Goal: Ask a question

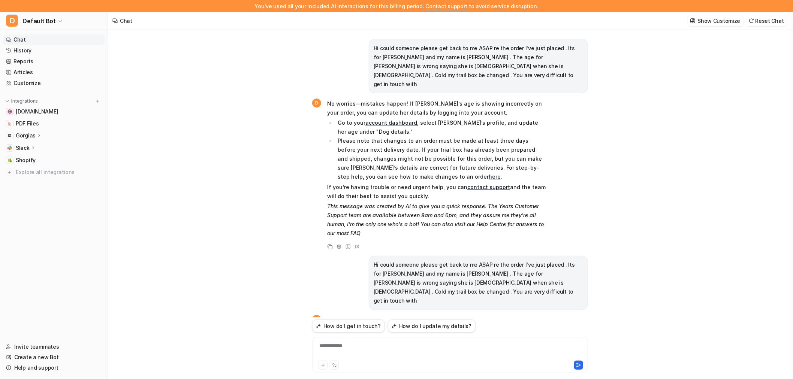
click at [32, 38] on link "Chat" at bounding box center [54, 39] width 102 height 10
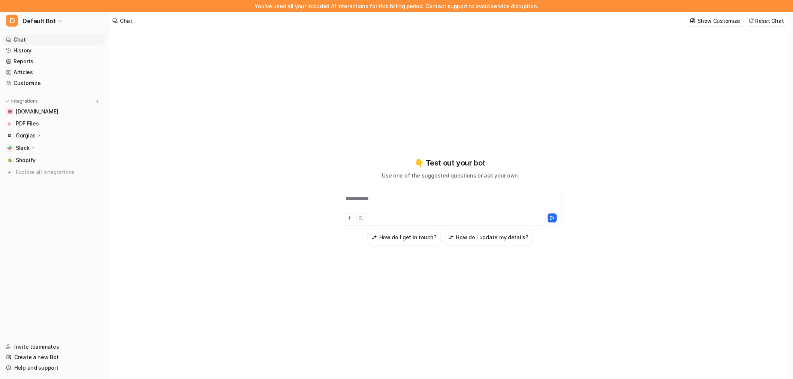
click at [409, 202] on div "**********" at bounding box center [450, 203] width 219 height 17
paste div
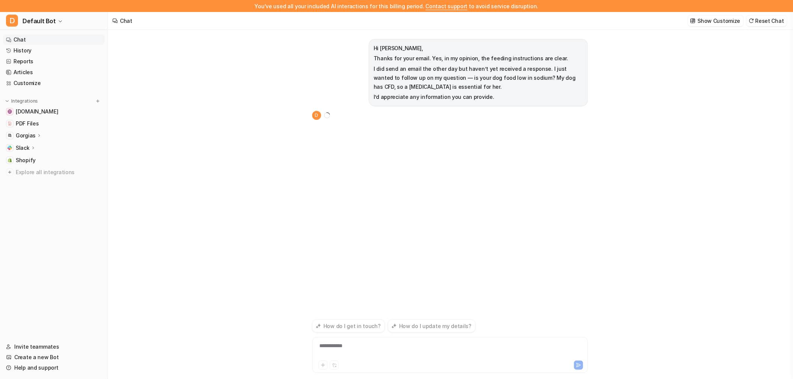
scroll to position [12, 0]
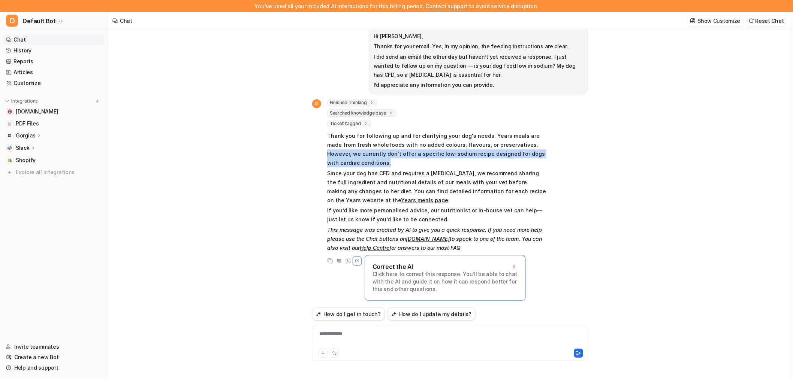
drag, startPoint x: 510, startPoint y: 142, endPoint x: 515, endPoint y: 160, distance: 18.2
click at [515, 160] on p "Thank you for following up and for clarifying your dog's needs. Years meals are…" at bounding box center [436, 149] width 219 height 36
copy p "However, we currently don't offer a specific low-sodium recipe designed for dog…"
click at [357, 351] on div at bounding box center [384, 353] width 132 height 9
click at [360, 335] on div "**********" at bounding box center [450, 338] width 272 height 17
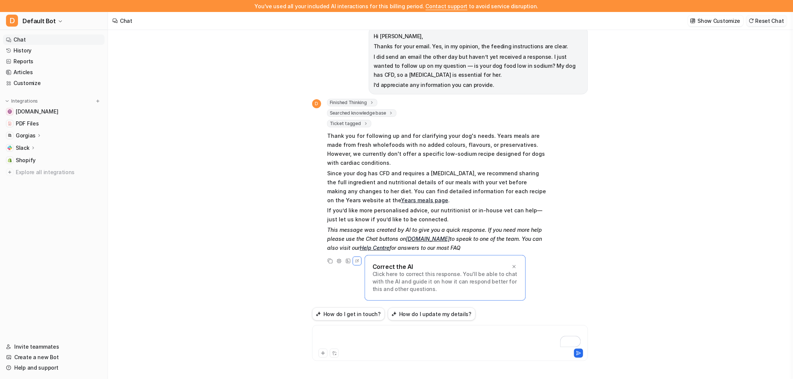
click at [771, 19] on button "Reset Chat" at bounding box center [766, 20] width 40 height 11
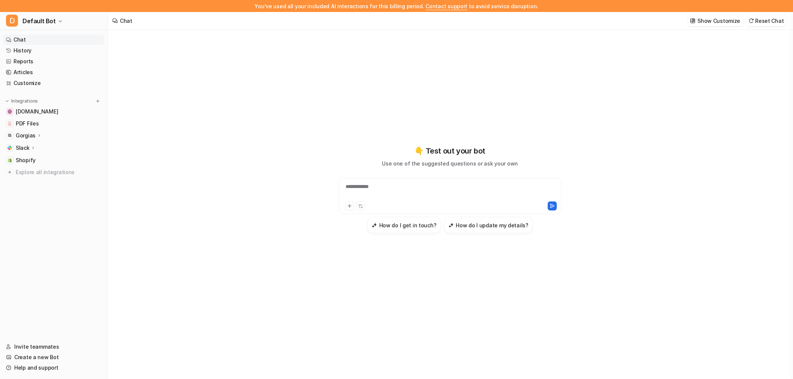
click at [417, 198] on div "**********" at bounding box center [450, 191] width 219 height 17
paste div "To enrich screen reader interactions, please activate Accessibility in Grammarl…"
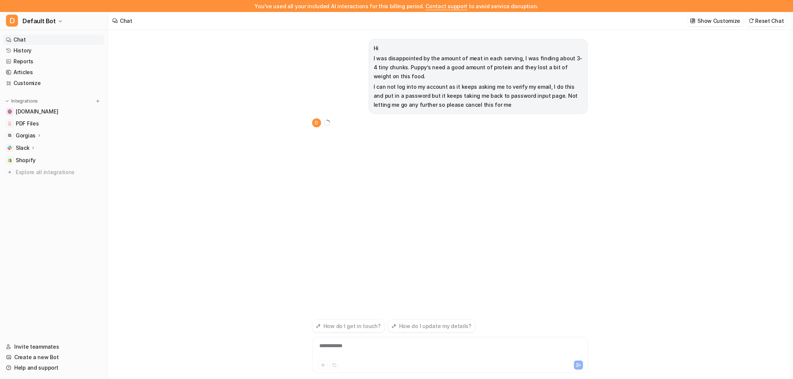
scroll to position [12, 0]
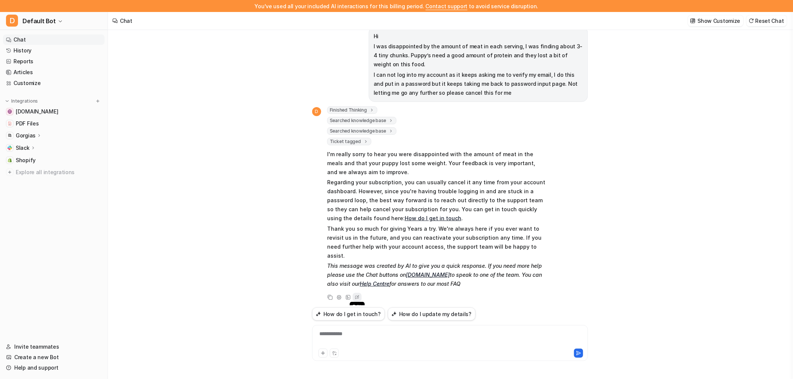
click at [357, 293] on icon at bounding box center [356, 298] width 7 height 10
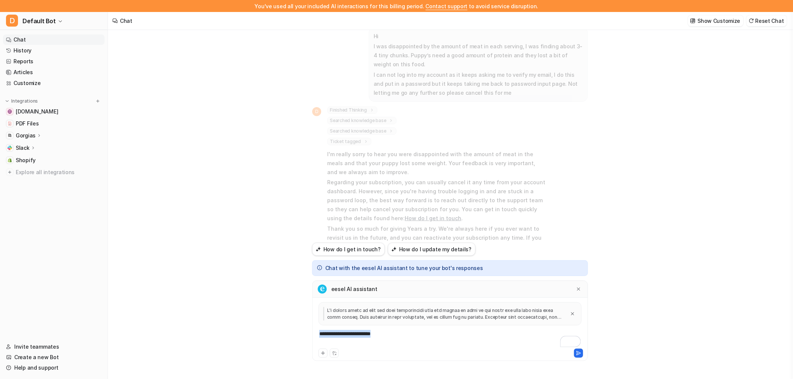
drag, startPoint x: 383, startPoint y: 335, endPoint x: 306, endPoint y: 333, distance: 77.2
click at [306, 333] on div "Hi I was disappointed by the amount of meat in each serving, I was finding abou…" at bounding box center [450, 198] width 288 height 361
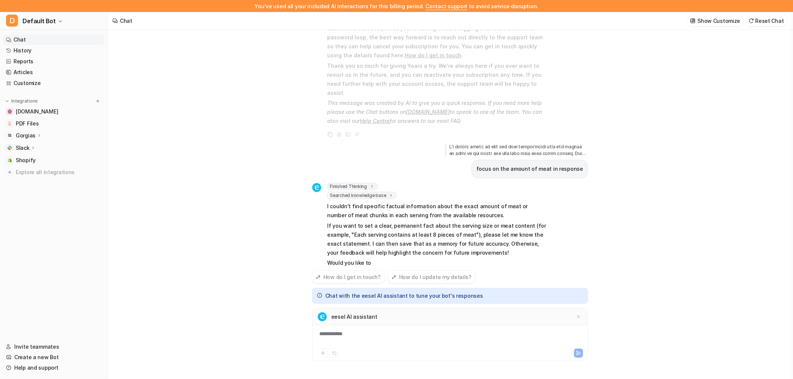
scroll to position [173, 0]
